Goal: Task Accomplishment & Management: Manage account settings

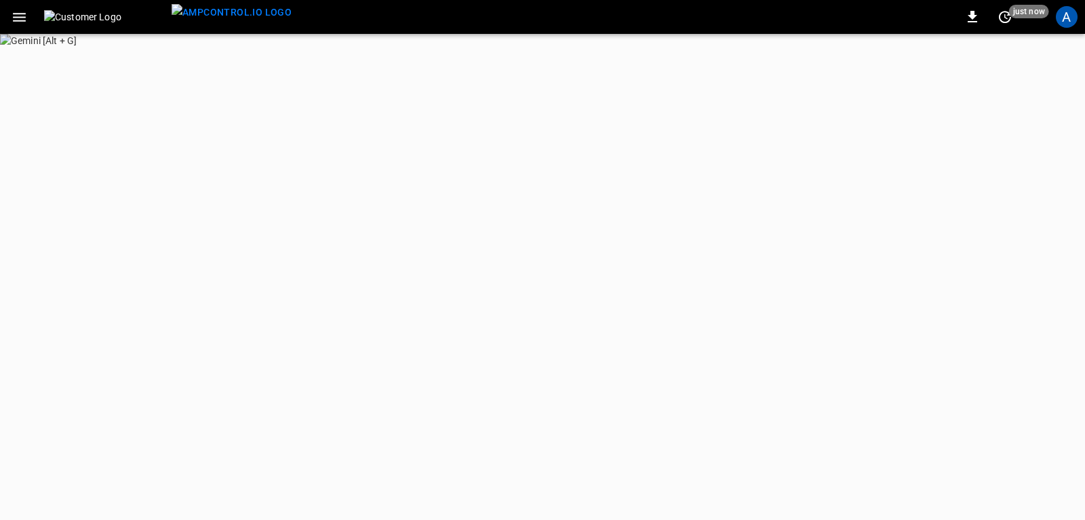
click at [513, 47] on html "0 just now A Refresh now Update every 5 sec Update every 30 sec Off Takealot Ae…" at bounding box center [542, 23] width 1085 height 47
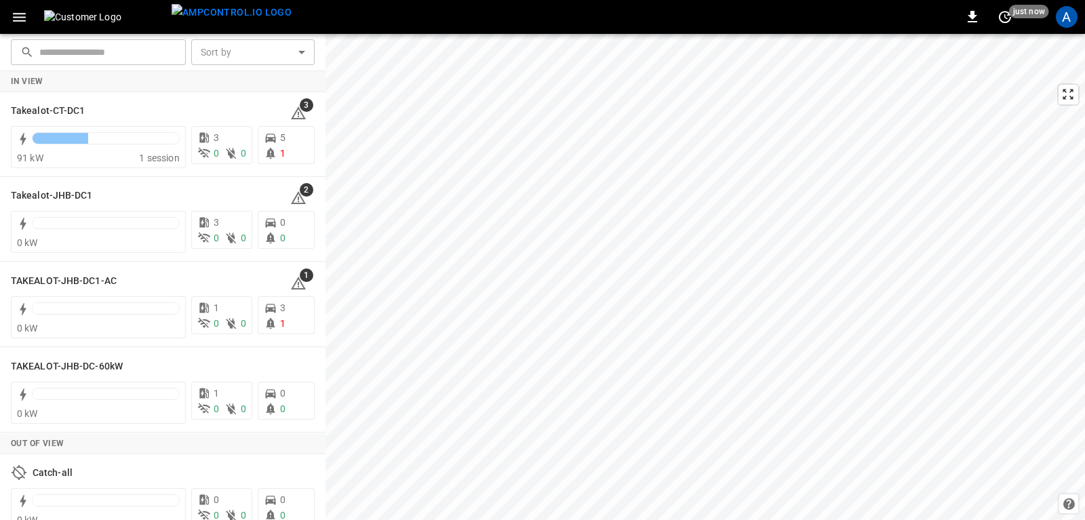
click at [20, 20] on icon "button" at bounding box center [19, 17] width 17 height 17
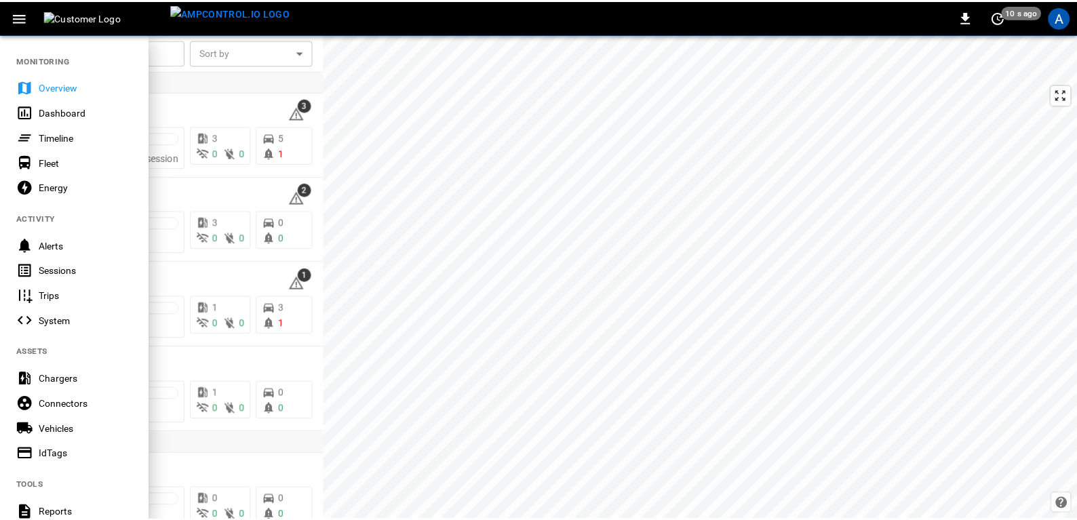
scroll to position [288, 0]
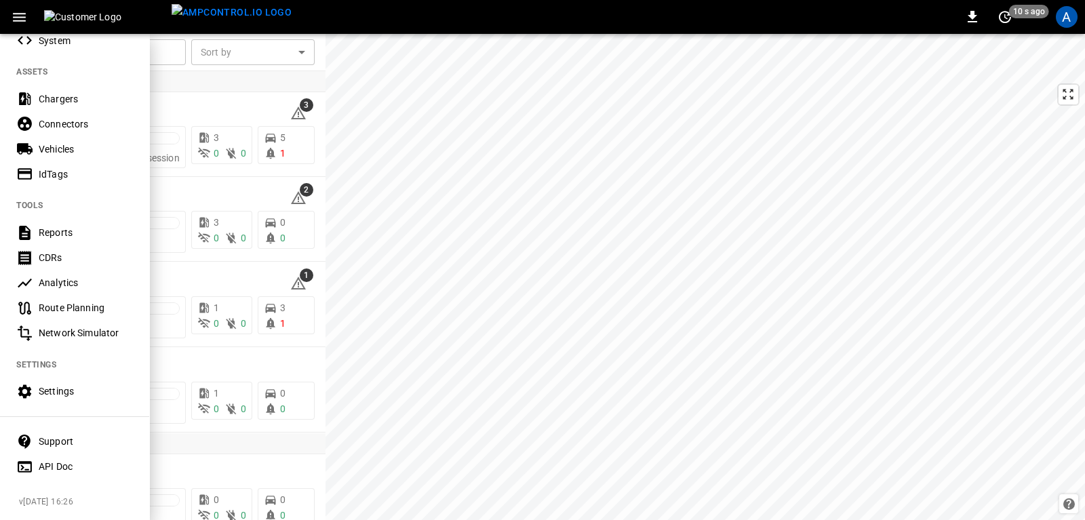
click at [56, 385] on div "Settings" at bounding box center [86, 392] width 94 height 14
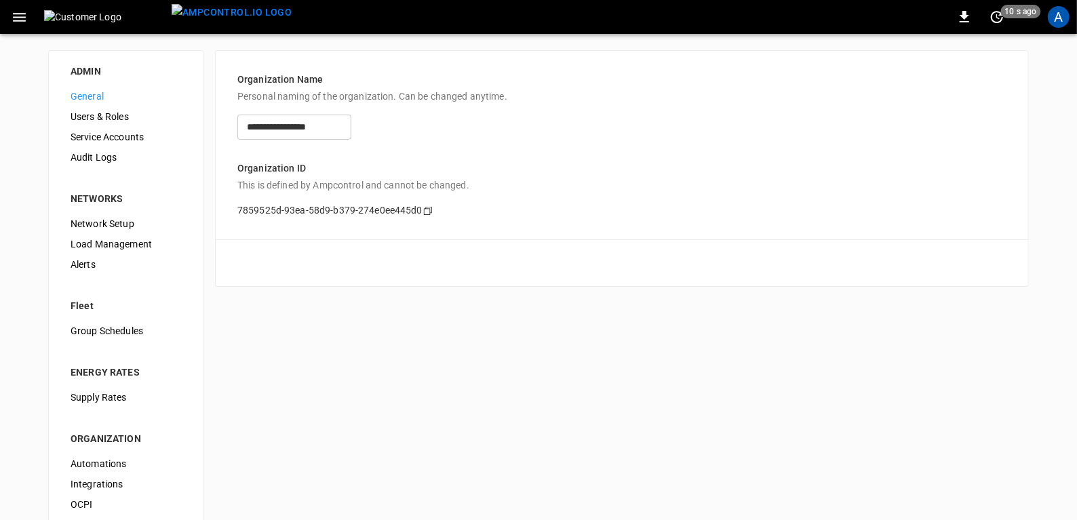
click at [94, 243] on span "Load Management" at bounding box center [126, 244] width 111 height 14
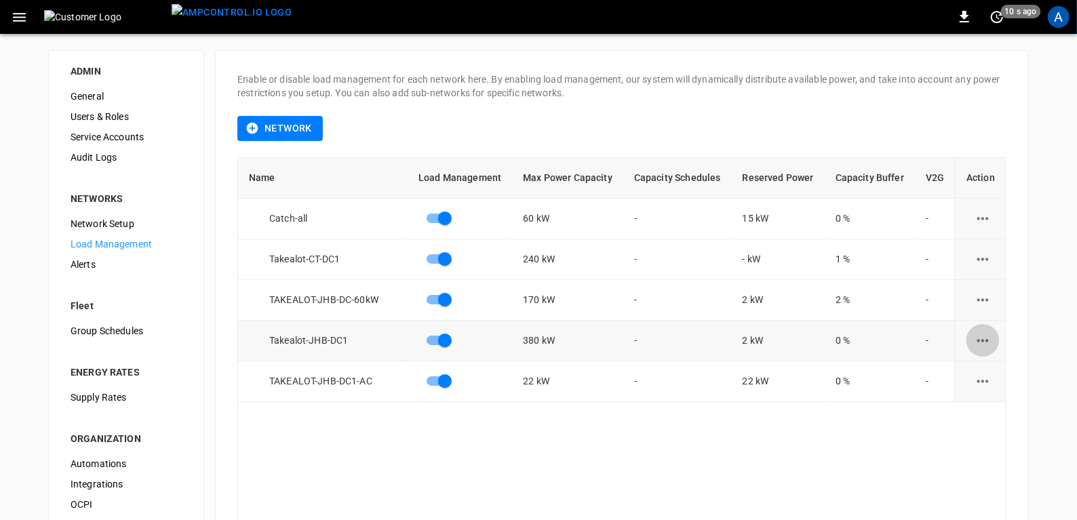
click at [984, 339] on icon "load management options" at bounding box center [983, 340] width 17 height 17
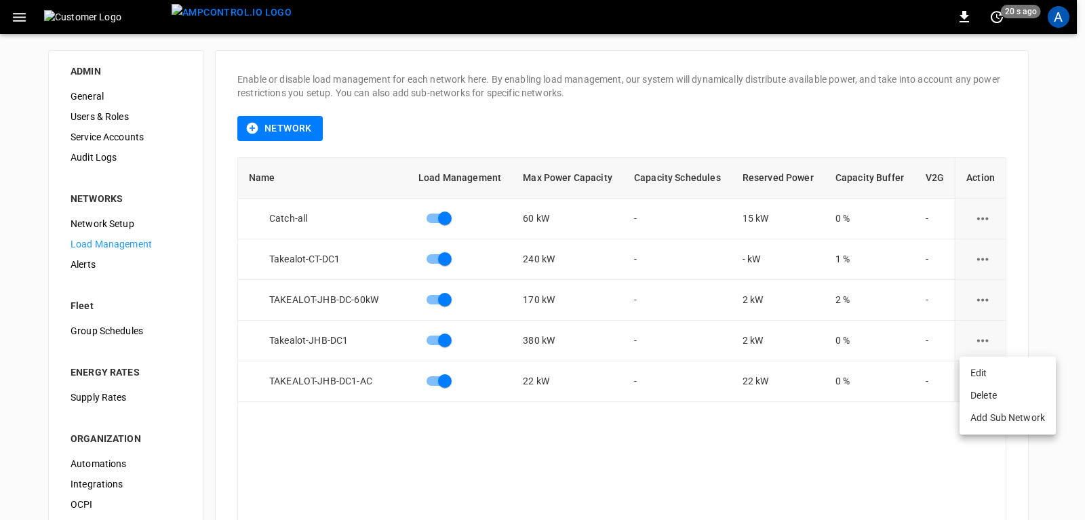
click at [980, 374] on li "Edit" at bounding box center [1008, 373] width 96 height 22
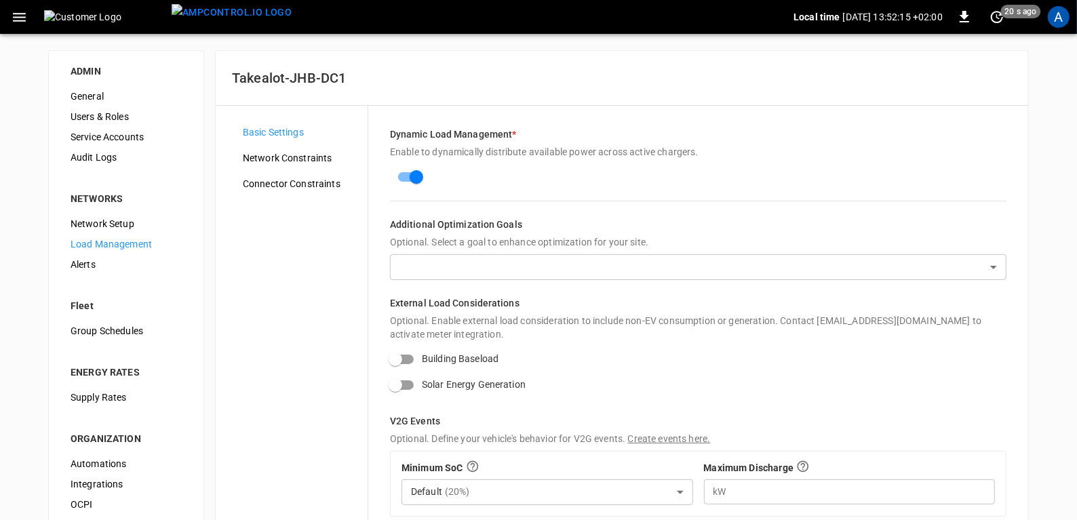
click at [305, 159] on span "Network Constraints" at bounding box center [300, 158] width 114 height 14
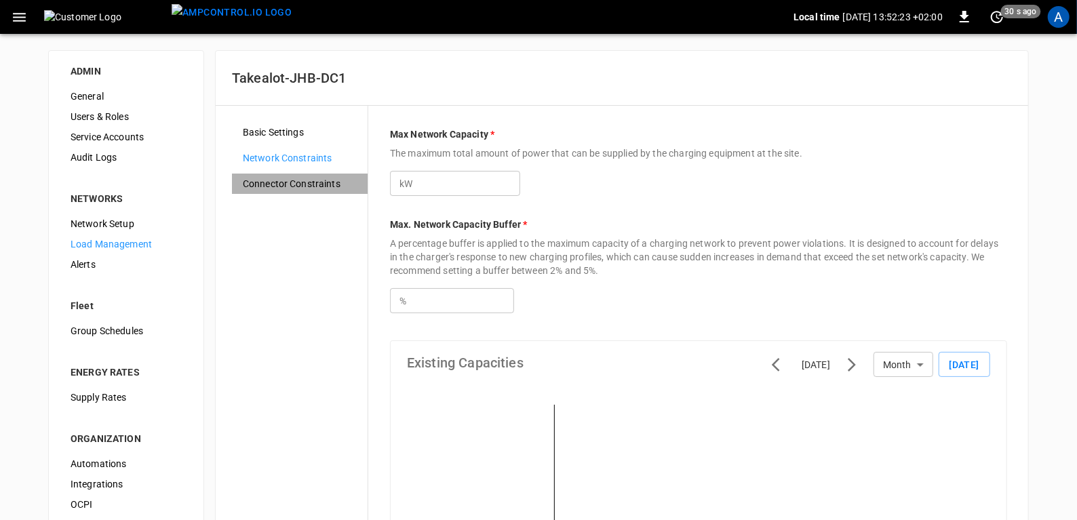
click at [267, 187] on span "Connector Constraints" at bounding box center [300, 184] width 114 height 14
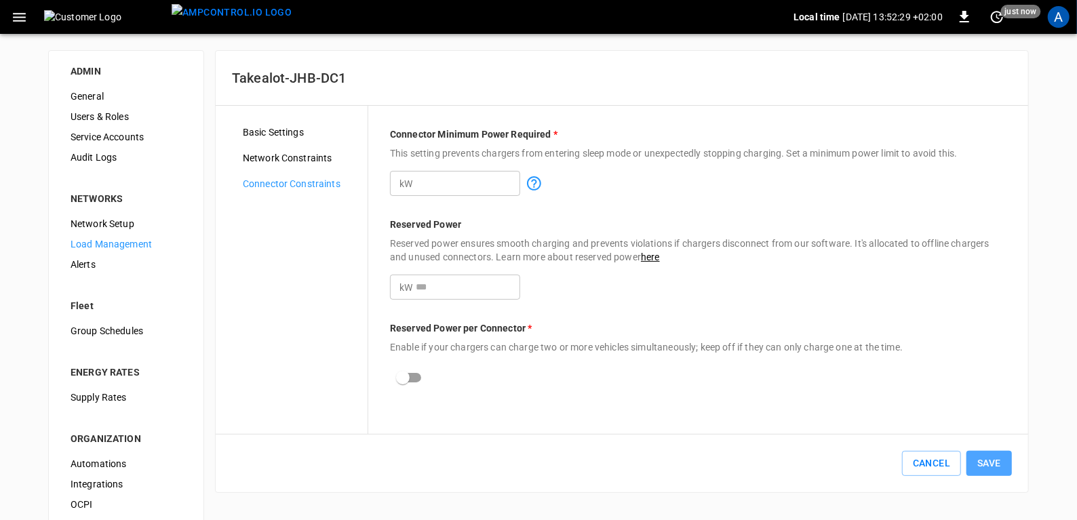
click at [980, 475] on button "Save" at bounding box center [989, 463] width 45 height 25
click at [1054, 15] on div "A" at bounding box center [1059, 17] width 22 height 22
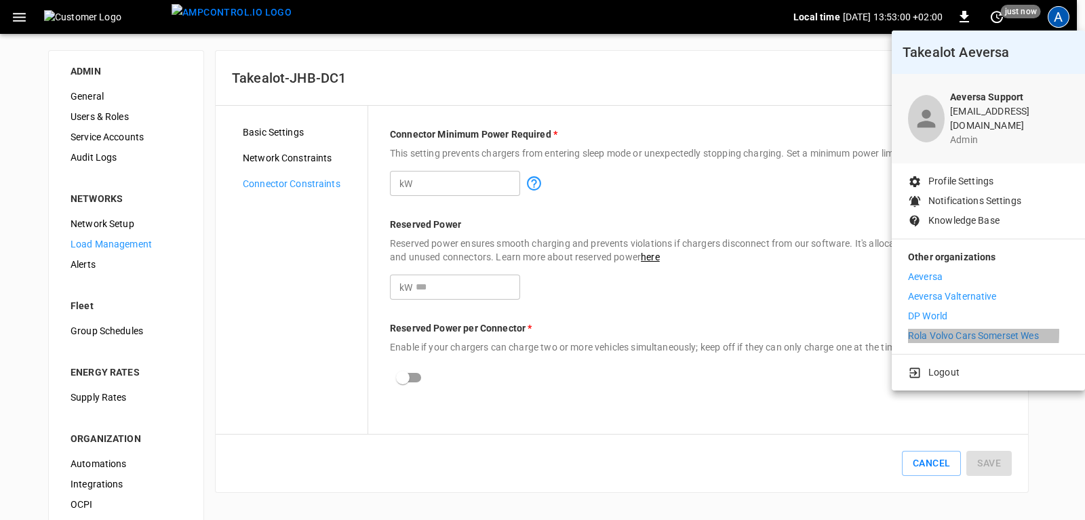
click at [939, 329] on p "Rola Volvo Cars Somerset Wes" at bounding box center [973, 336] width 131 height 14
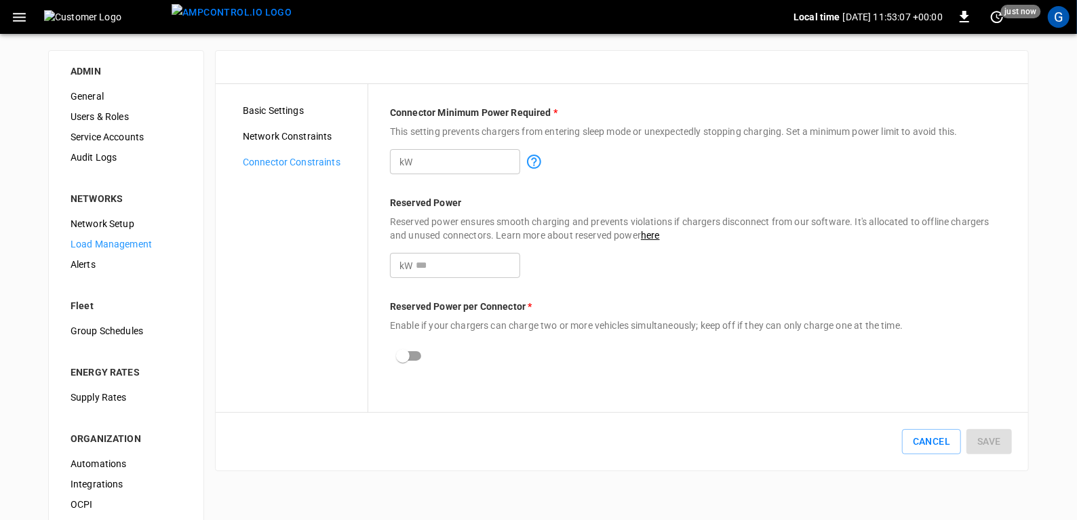
click at [24, 21] on icon "button" at bounding box center [19, 17] width 17 height 17
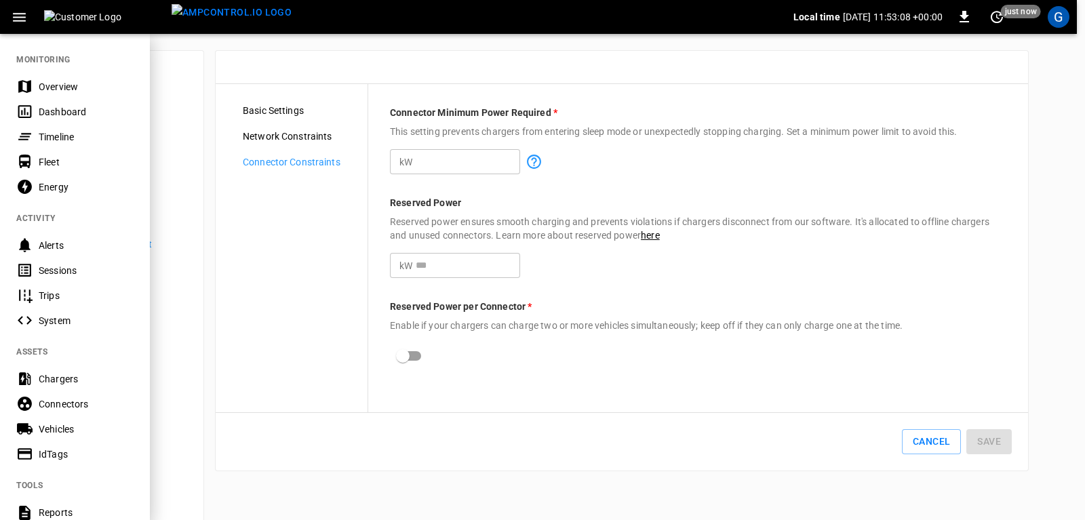
click at [66, 88] on div "Overview" at bounding box center [86, 87] width 94 height 14
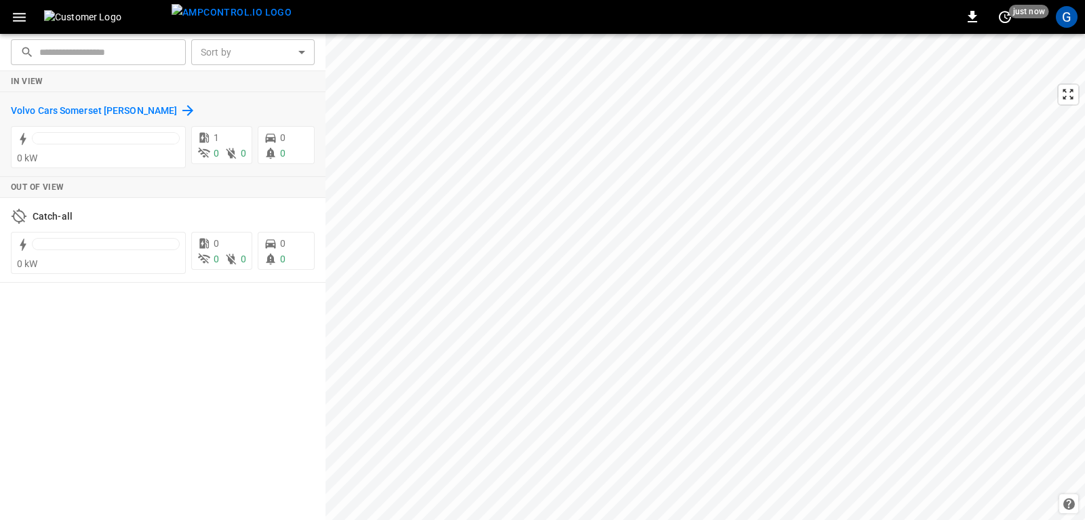
click at [32, 112] on h6 "Volvo Cars Somerset [PERSON_NAME]" at bounding box center [94, 111] width 166 height 15
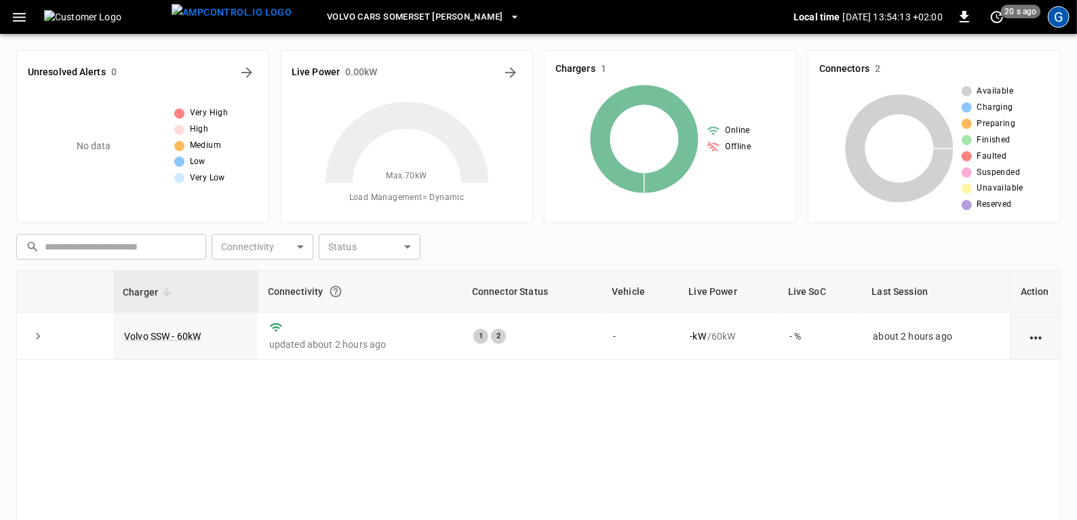
click at [1064, 24] on div "G" at bounding box center [1059, 17] width 22 height 22
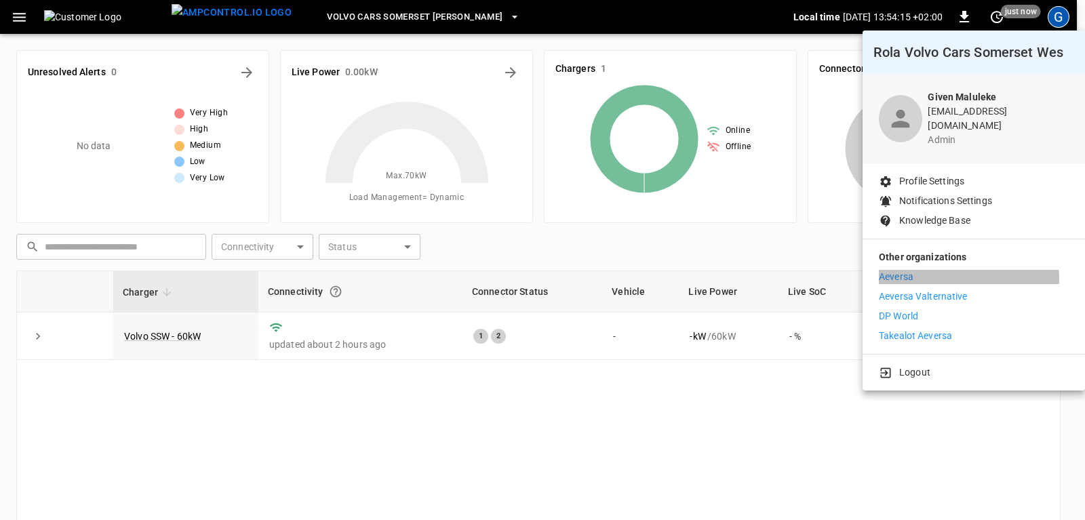
click at [916, 271] on li "Aeversa" at bounding box center [974, 277] width 190 height 14
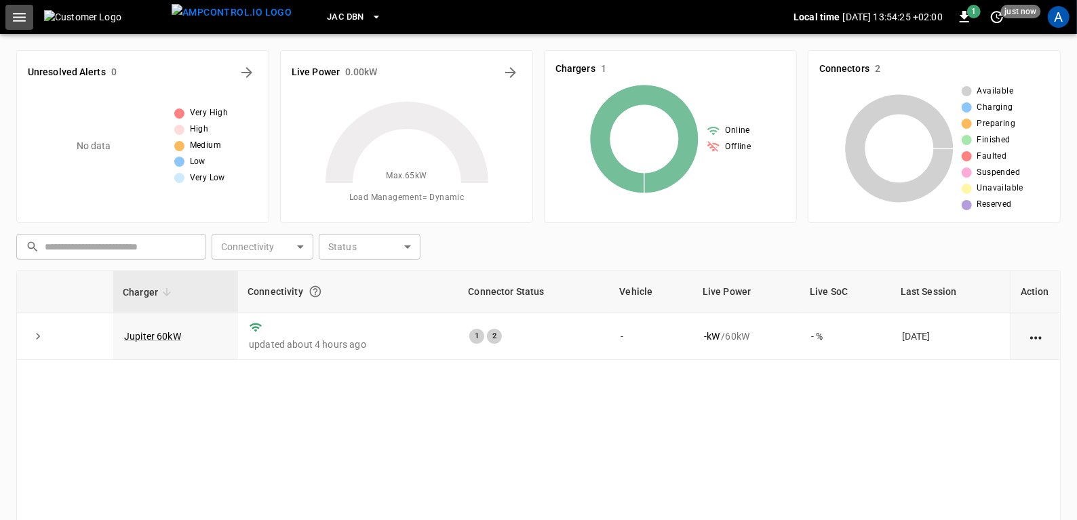
click at [21, 20] on icon "button" at bounding box center [19, 17] width 13 height 9
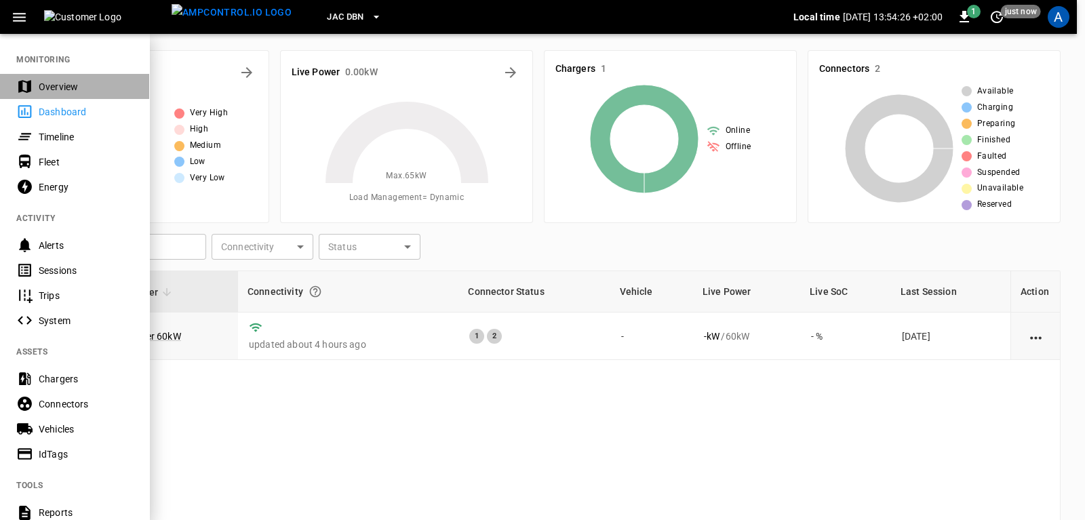
click at [54, 90] on div "Overview" at bounding box center [86, 87] width 94 height 14
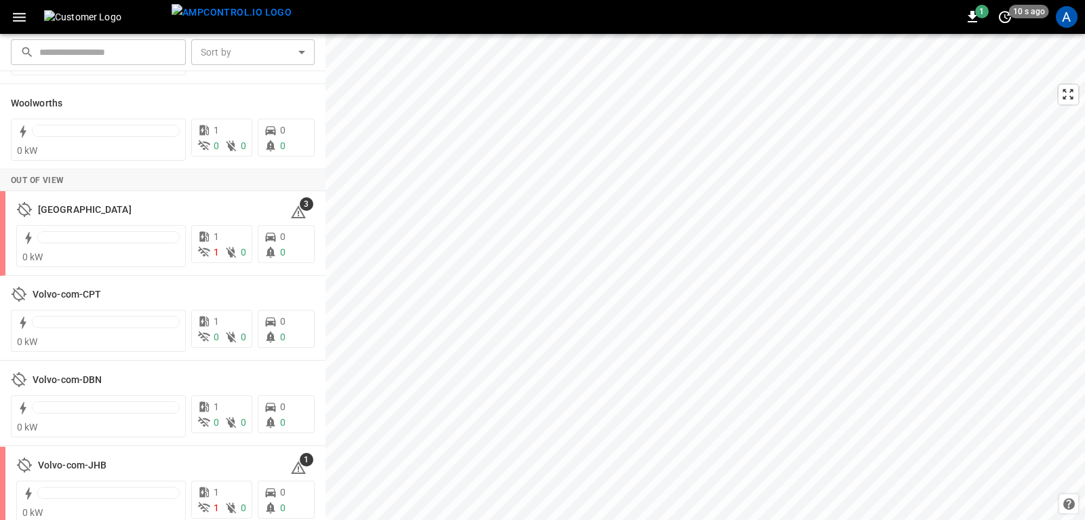
scroll to position [874, 0]
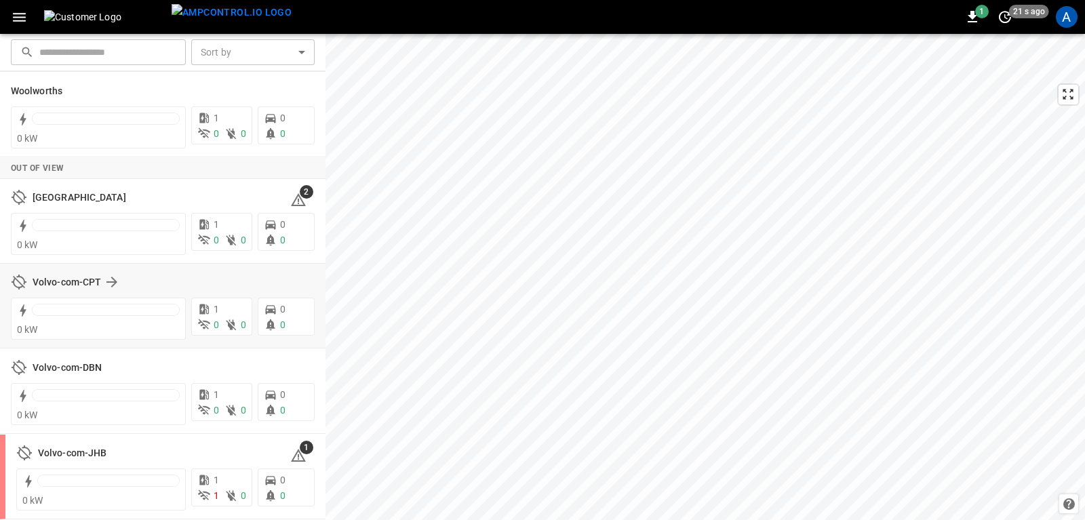
click at [275, 274] on div "Volvo-com-CPT" at bounding box center [166, 282] width 266 height 16
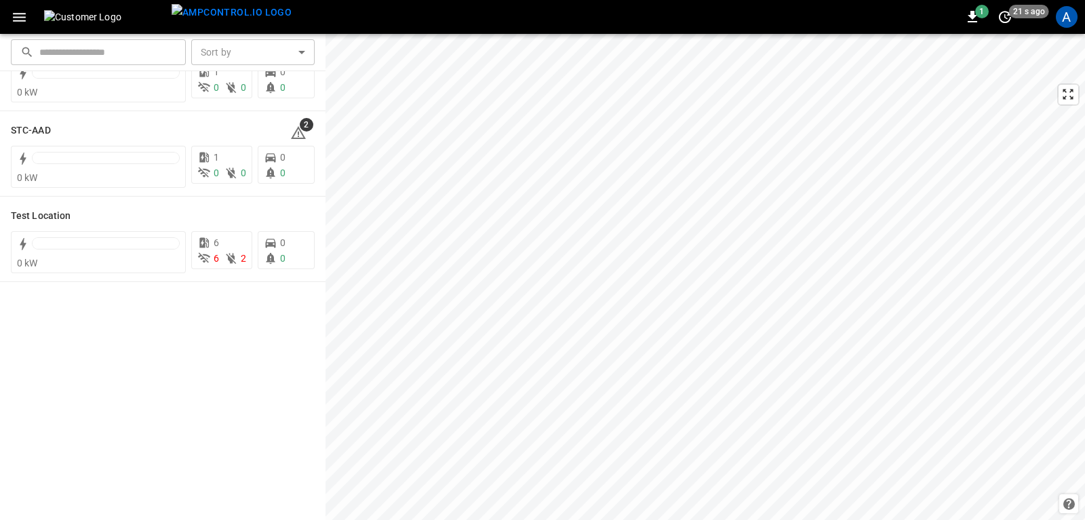
scroll to position [0, 0]
